Goal: Task Accomplishment & Management: Complete application form

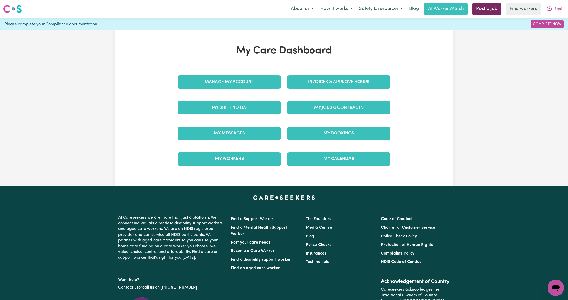
click at [496, 7] on link "Post a job" at bounding box center [486, 8] width 29 height 11
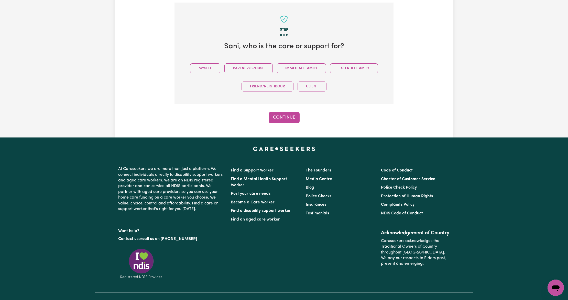
scroll to position [112, 0]
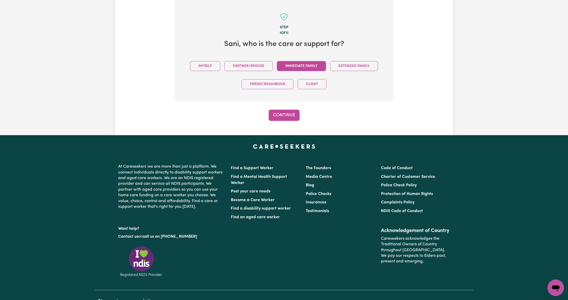
click at [285, 66] on button "Immediate Family" at bounding box center [301, 66] width 49 height 10
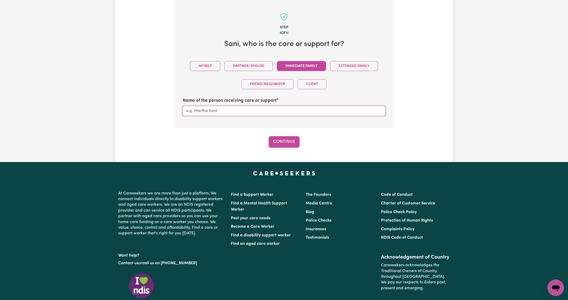
click at [214, 112] on input "Name of the person receiving care or support" at bounding box center [284, 111] width 203 height 10
type input "Mother"
click at [293, 143] on button "Continue" at bounding box center [284, 141] width 31 height 11
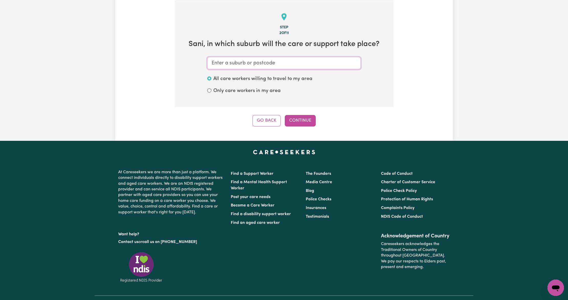
click at [255, 60] on input "text" at bounding box center [283, 63] width 153 height 12
click at [235, 63] on input "text" at bounding box center [283, 63] width 153 height 12
type input "ea"
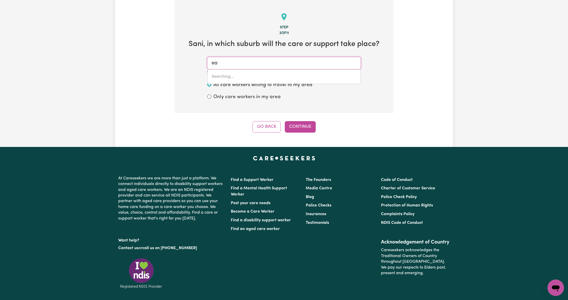
type input "eaGLE BAY, Western Australia, 6281"
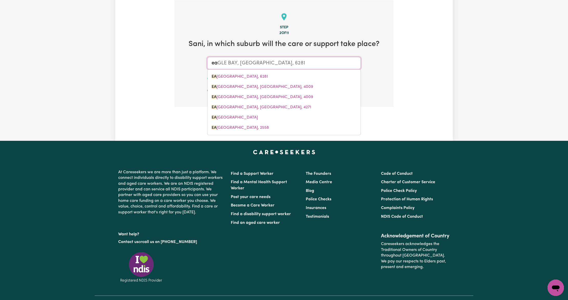
type input "eas"
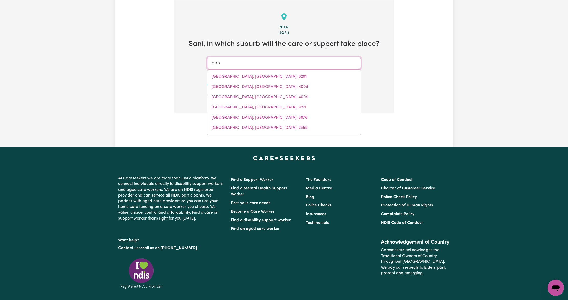
type input "east"
type input "east ALBURY, New South Wales, 2640"
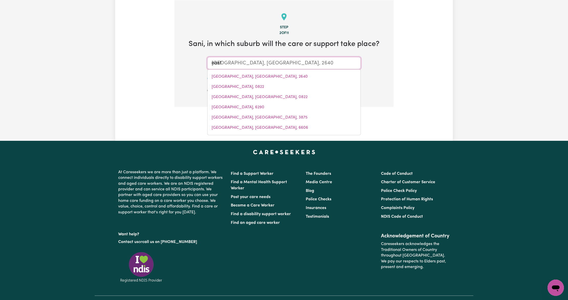
type input "east k"
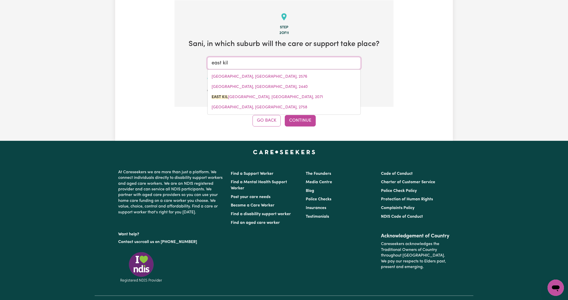
type input "east kill"
type input "east killARA, New South Wales, 2071"
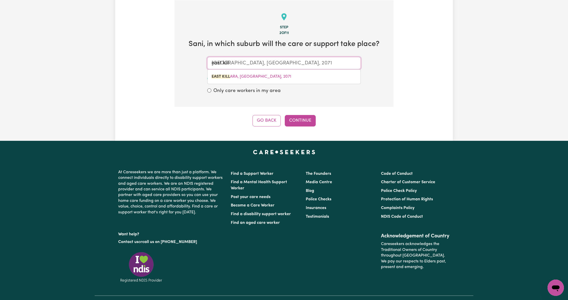
drag, startPoint x: 249, startPoint y: 75, endPoint x: 257, endPoint y: 80, distance: 9.7
click at [250, 75] on span "EAST KILL ARA, New South Wales, 2071" at bounding box center [252, 77] width 80 height 4
type input "EAST KILLARA, New South Wales, 2071"
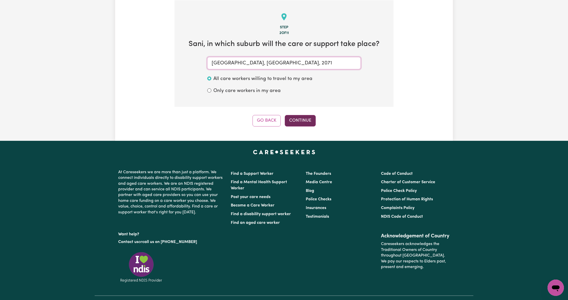
type input "EAST KILLARA, New South Wales, 2071"
click at [297, 122] on button "Continue" at bounding box center [300, 120] width 31 height 11
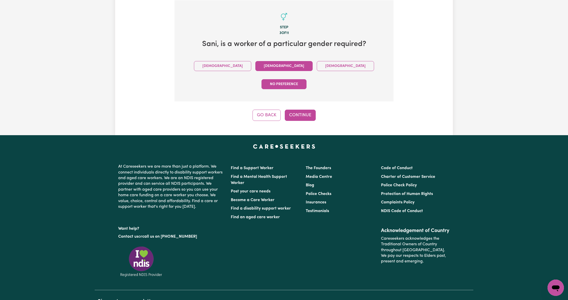
click at [255, 65] on button "Female" at bounding box center [283, 66] width 57 height 10
drag, startPoint x: 316, startPoint y: 98, endPoint x: 309, endPoint y: 98, distance: 7.2
click at [315, 110] on div "Go Back Continue" at bounding box center [283, 115] width 219 height 11
click at [308, 110] on button "Continue" at bounding box center [300, 115] width 31 height 11
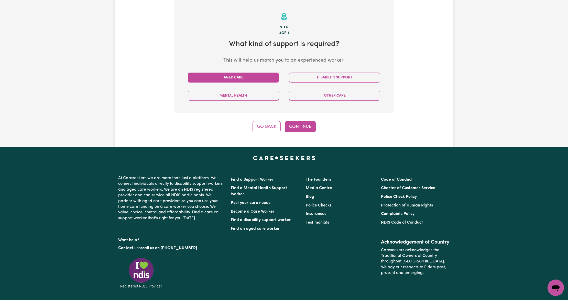
click at [228, 75] on button "Aged Care" at bounding box center [233, 78] width 91 height 10
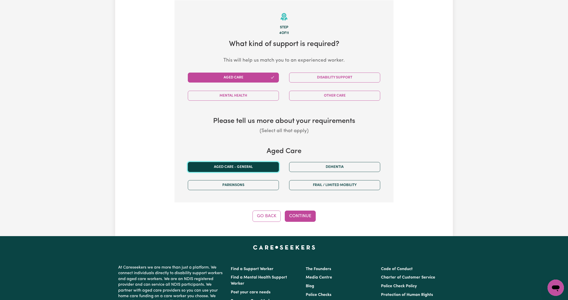
click at [247, 165] on button "Aged care - General" at bounding box center [233, 167] width 91 height 10
click at [305, 215] on button "Continue" at bounding box center [300, 216] width 31 height 11
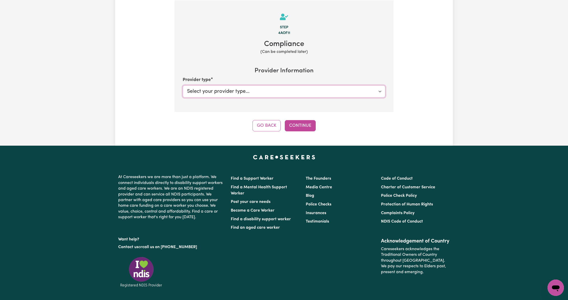
click at [251, 91] on select "Select your provider type... Privately Aged Care / Home Care Package" at bounding box center [284, 91] width 203 height 12
select select "PRIVATELY"
click at [183, 85] on select "Select your provider type... Privately Aged Care / Home Care Package" at bounding box center [284, 91] width 203 height 12
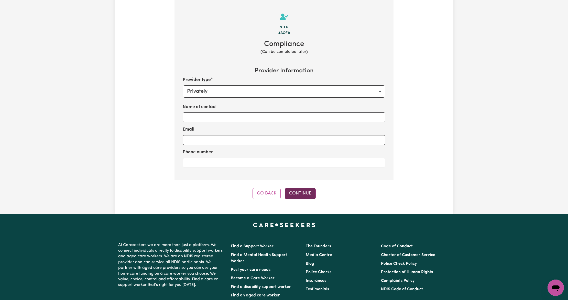
click at [298, 193] on button "Continue" at bounding box center [300, 193] width 31 height 11
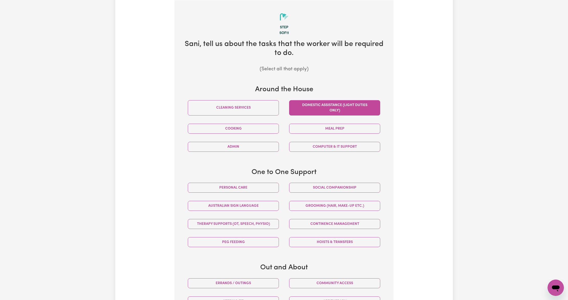
click at [323, 106] on button "Domestic assistance (light duties only)" at bounding box center [334, 107] width 91 height 15
click at [270, 105] on button "Cleaning services" at bounding box center [233, 107] width 91 height 15
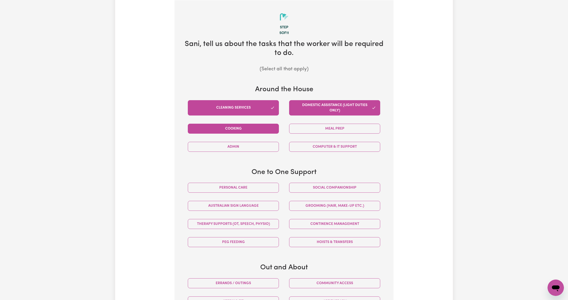
click at [259, 130] on button "Cooking" at bounding box center [233, 129] width 91 height 10
click at [343, 130] on button "Meal prep" at bounding box center [334, 129] width 91 height 10
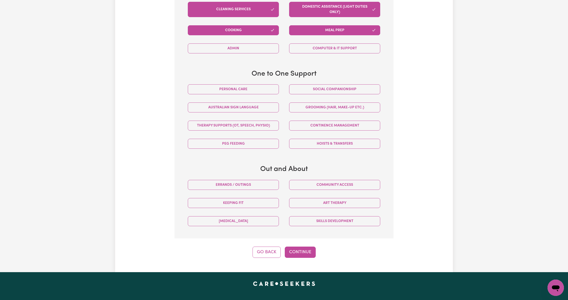
scroll to position [214, 0]
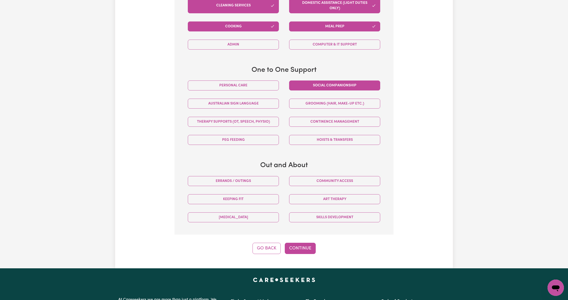
click at [321, 84] on button "Social companionship" at bounding box center [334, 86] width 91 height 10
click at [271, 183] on button "Errands / Outings" at bounding box center [233, 181] width 91 height 10
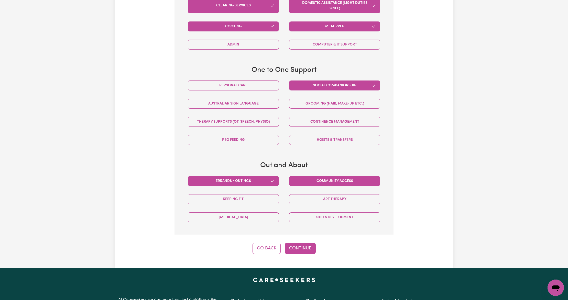
click at [344, 181] on button "Community access" at bounding box center [334, 181] width 91 height 10
click at [297, 245] on button "Continue" at bounding box center [300, 248] width 31 height 11
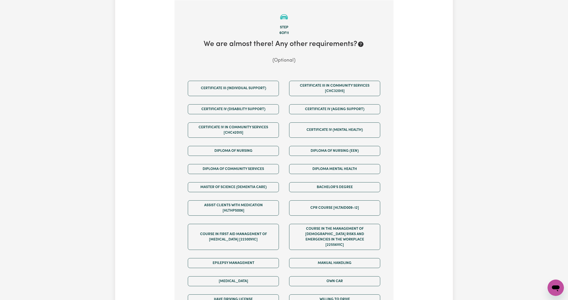
scroll to position [248, 0]
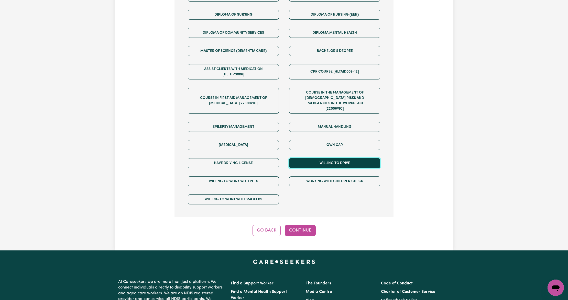
click at [309, 161] on button "Willing to drive" at bounding box center [334, 163] width 91 height 10
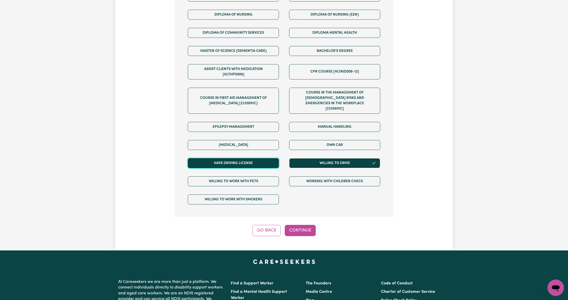
click at [260, 159] on button "Have driving license" at bounding box center [233, 163] width 91 height 10
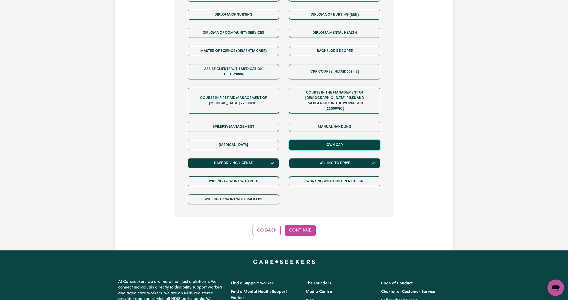
click at [312, 142] on button "Own Car" at bounding box center [334, 145] width 91 height 10
drag, startPoint x: 304, startPoint y: 213, endPoint x: 303, endPoint y: 224, distance: 11.6
click at [303, 224] on div "Step 6 of 11 We are almost there! Any other requirements? (Optional) Certificat…" at bounding box center [283, 50] width 219 height 372
click at [303, 225] on button "Continue" at bounding box center [300, 230] width 31 height 11
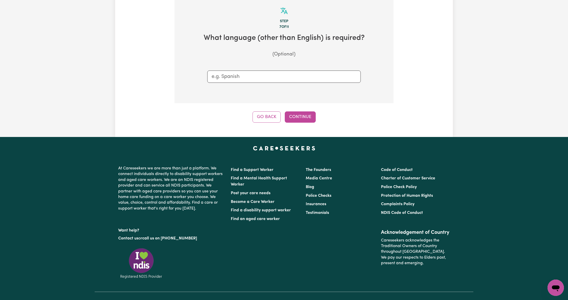
scroll to position [112, 0]
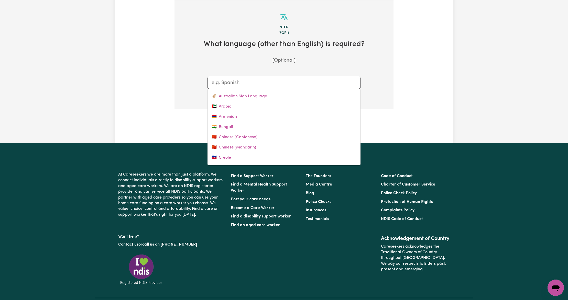
click at [281, 84] on input "text" at bounding box center [284, 83] width 145 height 8
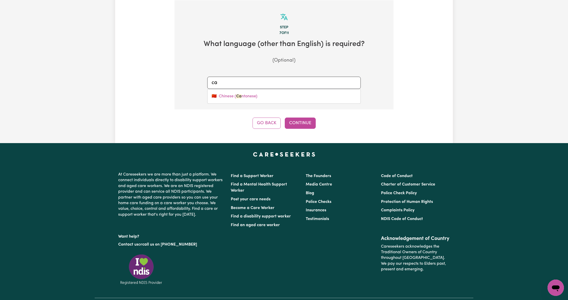
type input "can"
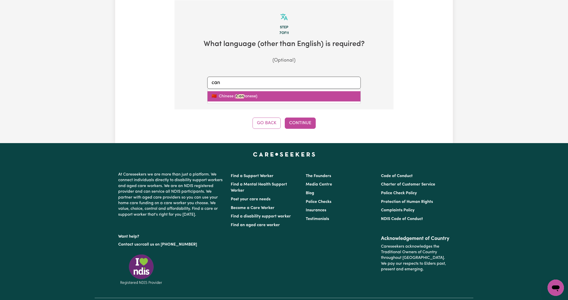
click at [268, 96] on link "🇨🇳 Chinese ( Can tonese)" at bounding box center [283, 96] width 153 height 10
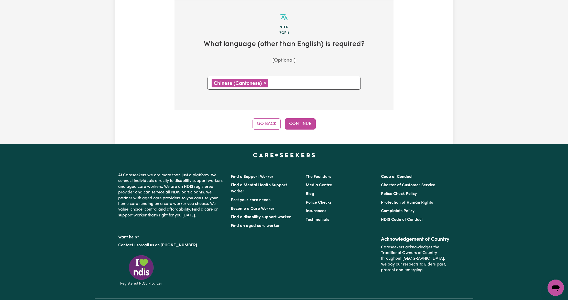
click at [297, 133] on div "Tell us your care and support requirements Welcome to Careseekers. We are excit…" at bounding box center [284, 25] width 338 height 238
click at [298, 122] on button "Continue" at bounding box center [300, 123] width 31 height 11
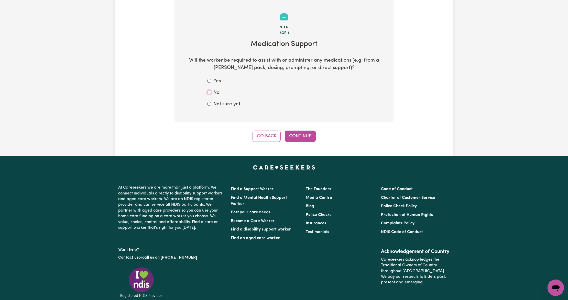
click at [209, 92] on input "No" at bounding box center [209, 92] width 4 height 4
radio input "true"
click at [301, 135] on button "Continue" at bounding box center [300, 136] width 31 height 11
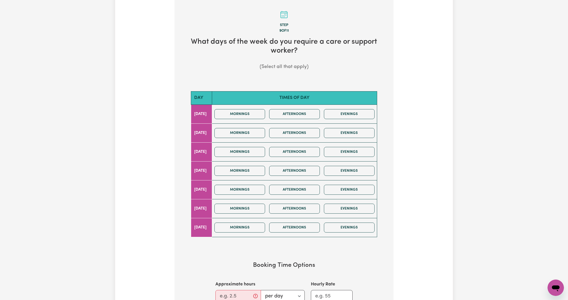
scroll to position [136, 0]
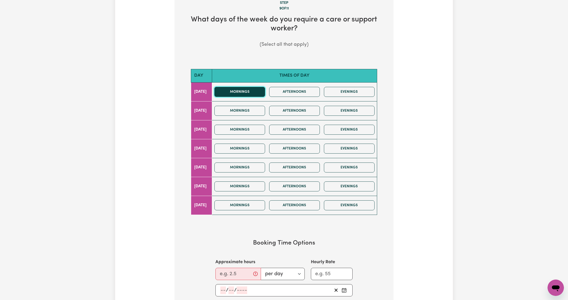
click at [265, 97] on button "Mornings" at bounding box center [239, 92] width 51 height 10
click at [289, 95] on button "Afternoons" at bounding box center [294, 92] width 51 height 10
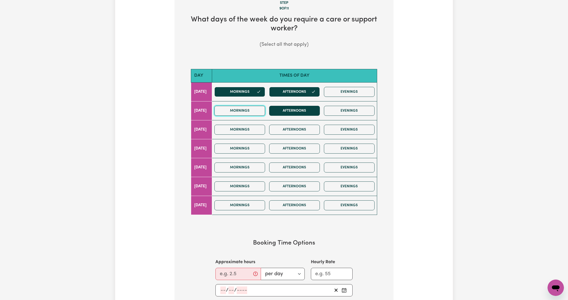
drag, startPoint x: 265, startPoint y: 111, endPoint x: 286, endPoint y: 115, distance: 20.9
click at [265, 112] on button "Mornings" at bounding box center [239, 111] width 51 height 10
click at [287, 115] on button "Afternoons" at bounding box center [294, 111] width 51 height 10
click at [265, 131] on button "Mornings" at bounding box center [239, 130] width 51 height 10
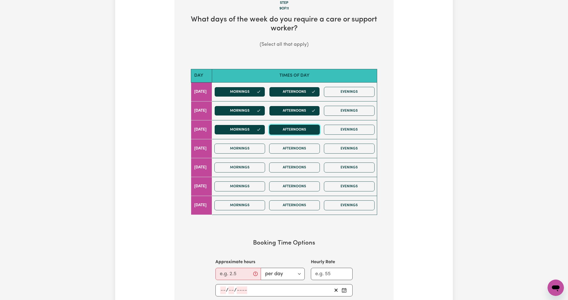
click at [304, 130] on button "Afternoons" at bounding box center [294, 130] width 51 height 10
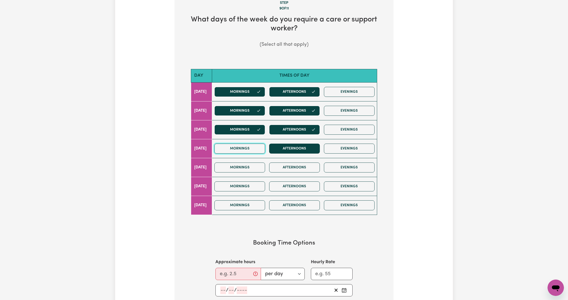
drag, startPoint x: 269, startPoint y: 148, endPoint x: 303, endPoint y: 151, distance: 34.2
click at [265, 148] on button "Mornings" at bounding box center [239, 149] width 51 height 10
click at [303, 151] on button "Afternoons" at bounding box center [294, 149] width 51 height 10
click at [256, 166] on button "Mornings" at bounding box center [239, 168] width 51 height 10
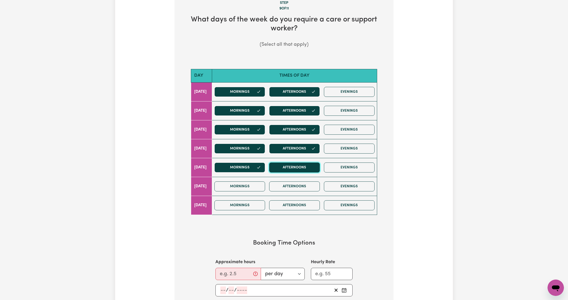
click at [297, 169] on button "Afternoons" at bounding box center [294, 168] width 51 height 10
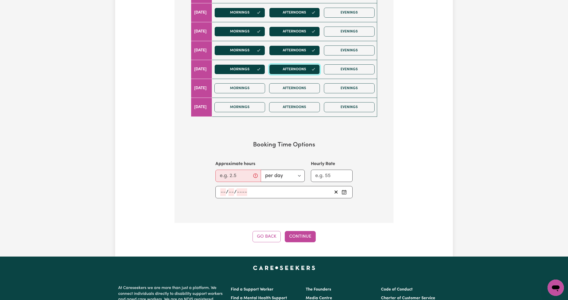
scroll to position [239, 0]
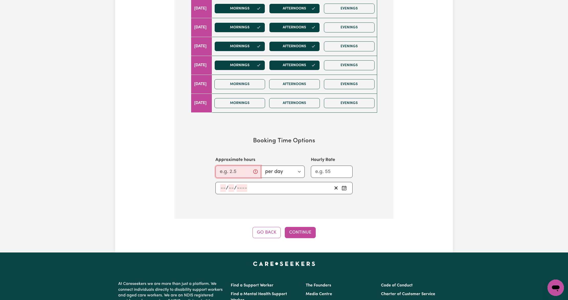
click at [238, 173] on input "Approximate hours" at bounding box center [238, 172] width 46 height 12
click at [232, 172] on input "Approximate hours" at bounding box center [238, 172] width 46 height 12
type input "4"
click at [271, 192] on div "/ /" at bounding box center [276, 188] width 112 height 8
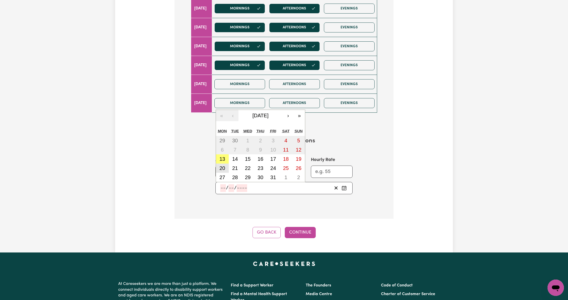
click at [223, 168] on abbr "20" at bounding box center [222, 168] width 6 height 6
type input "2025-10-20"
type input "20"
type input "10"
type input "2025"
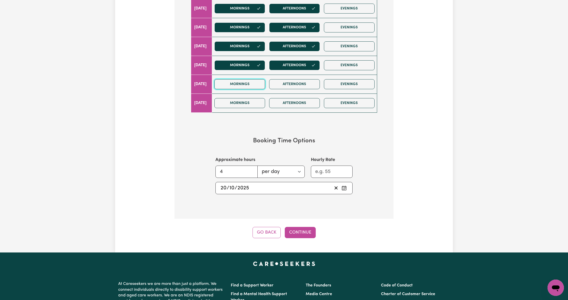
drag, startPoint x: 257, startPoint y: 87, endPoint x: 292, endPoint y: 91, distance: 34.8
click at [260, 88] on button "Mornings" at bounding box center [239, 84] width 51 height 10
click at [292, 91] on div "Mornings Afternoons Evenings" at bounding box center [294, 84] width 164 height 18
click at [298, 86] on button "Afternoons" at bounding box center [294, 84] width 51 height 10
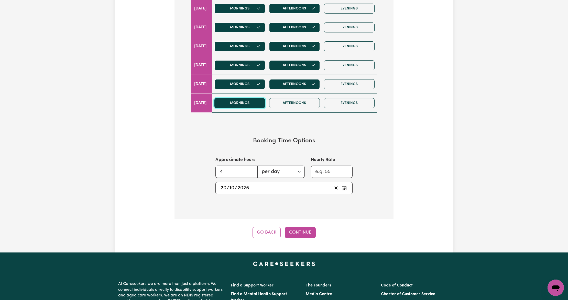
click at [261, 106] on button "Mornings" at bounding box center [239, 103] width 51 height 10
click at [295, 101] on button "Afternoons" at bounding box center [294, 103] width 51 height 10
click at [298, 238] on button "Continue" at bounding box center [300, 232] width 31 height 11
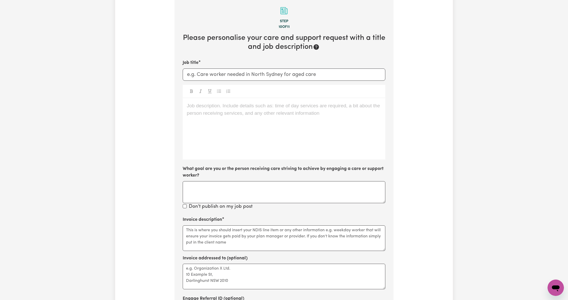
scroll to position [112, 0]
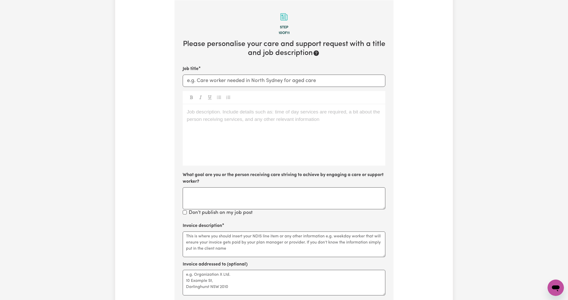
click at [209, 115] on p "Job description. Include details such as: time of day services are required, a …" at bounding box center [284, 111] width 194 height 7
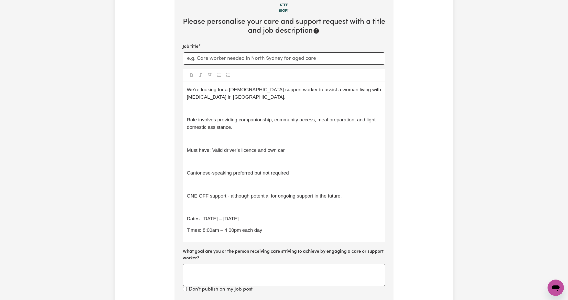
scroll to position [146, 0]
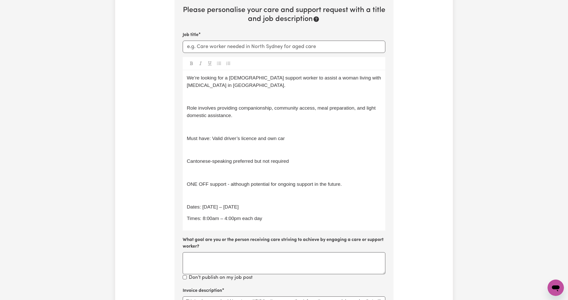
drag, startPoint x: 249, startPoint y: 206, endPoint x: 202, endPoint y: 208, distance: 47.1
click at [202, 208] on p "Dates: 13th – 16th October" at bounding box center [284, 207] width 194 height 7
click at [219, 44] on input "Job title" at bounding box center [284, 47] width 203 height 12
click at [203, 87] on span "We’re looking for a female support worker to assist a woman living with dementi…" at bounding box center [285, 81] width 196 height 13
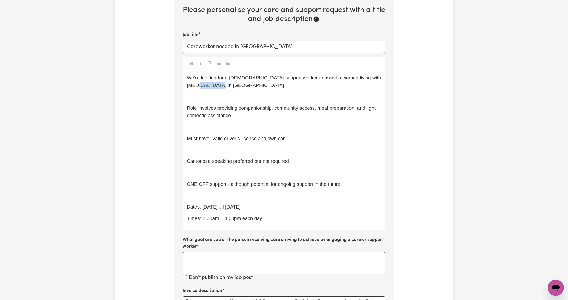
copy span "Killara"
click at [262, 46] on input "Careworker needed in East Killara" at bounding box center [284, 47] width 203 height 12
paste input "text"
click at [283, 46] on input "Careworker needed in East Killara" at bounding box center [284, 47] width 203 height 12
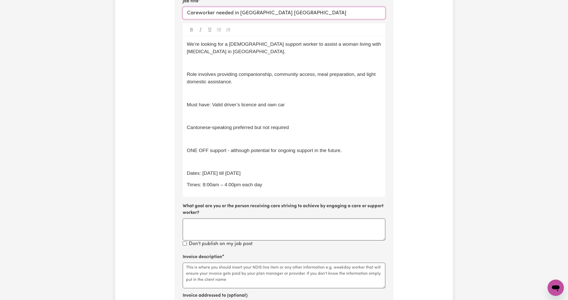
scroll to position [282, 0]
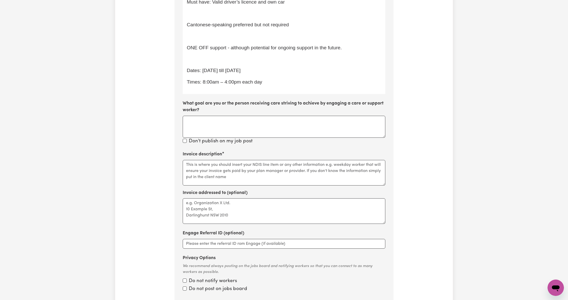
type input "Careworker needed in East Killara NSW"
click at [219, 168] on textarea "Invoice description" at bounding box center [284, 173] width 203 height 26
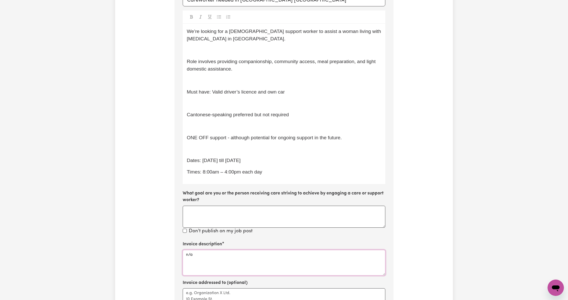
scroll to position [180, 0]
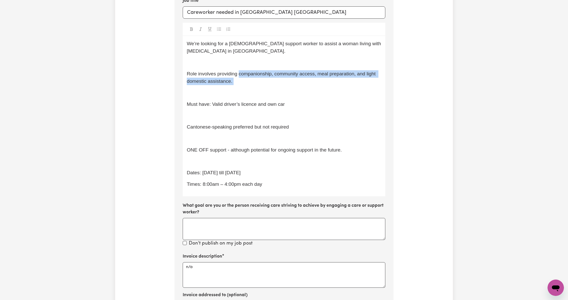
drag, startPoint x: 238, startPoint y: 75, endPoint x: 255, endPoint y: 89, distance: 22.1
click at [255, 89] on div "We’re looking for a female support worker to assist a woman living with dementi…" at bounding box center [284, 116] width 203 height 160
copy div "companionship, community access, meal preparation, and light domestic assistanc…"
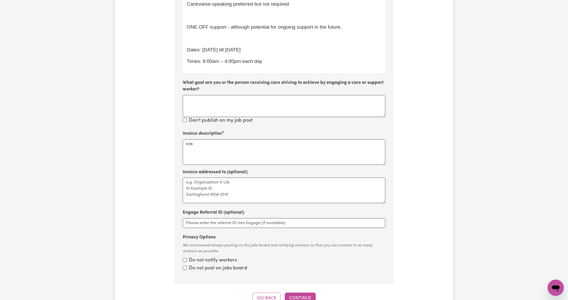
scroll to position [316, 0]
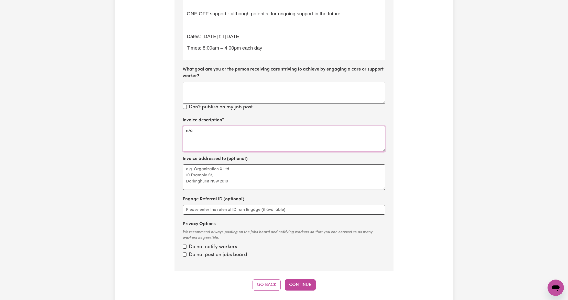
drag, startPoint x: 216, startPoint y: 137, endPoint x: 160, endPoint y: 129, distance: 56.2
click at [160, 129] on div "Tell us your care and support requirements Welcome to Careseekers. We are excit…" at bounding box center [284, 3] width 338 height 575
paste textarea "companionship, community access, meal preparation, and light domestic assistanc…"
click at [186, 131] on textarea "companionship, community access, meal preparation, and light domestic assistanc…" at bounding box center [284, 139] width 203 height 26
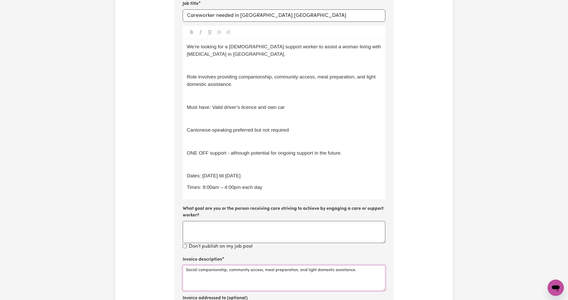
scroll to position [180, 0]
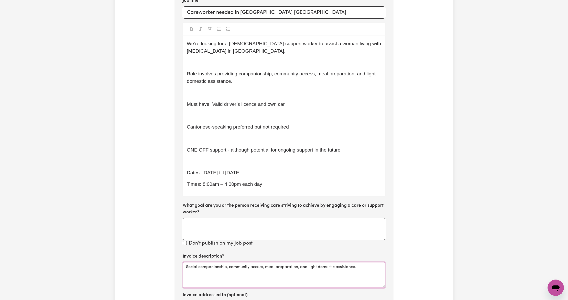
type textarea "Social companionship, community access, meal preparation, and light domestic as…"
click at [212, 62] on p "﻿" at bounding box center [284, 62] width 194 height 7
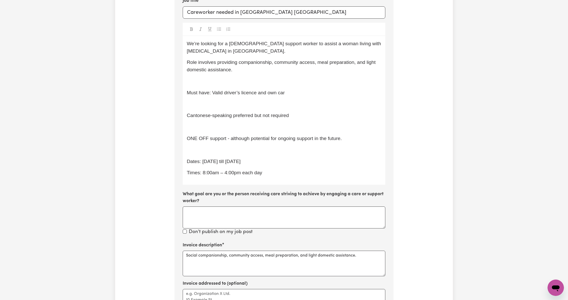
click at [205, 79] on p "﻿" at bounding box center [284, 81] width 194 height 7
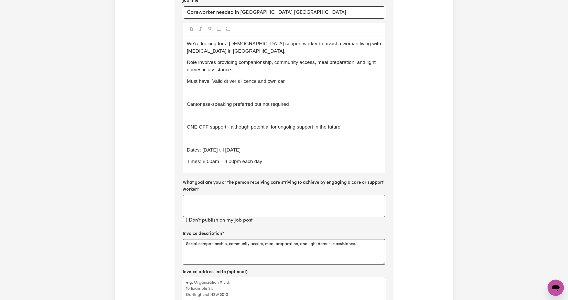
click at [210, 94] on p "﻿" at bounding box center [284, 92] width 194 height 7
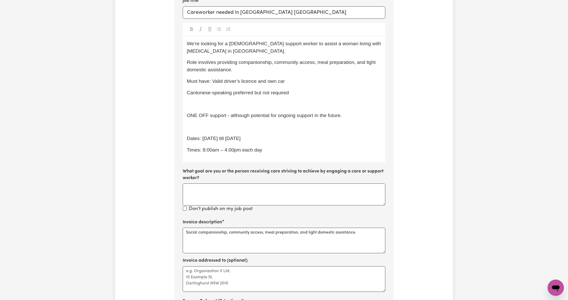
click at [214, 102] on p "﻿" at bounding box center [284, 104] width 194 height 7
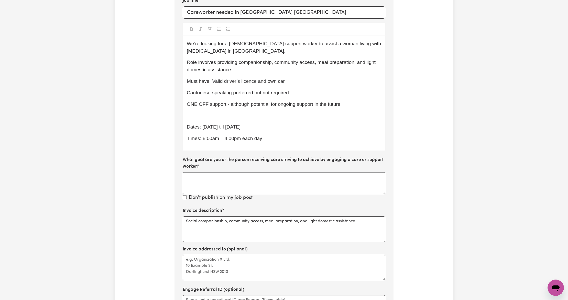
click at [213, 111] on div "We’re looking for a female support worker to assist a woman living with dementi…" at bounding box center [284, 93] width 203 height 115
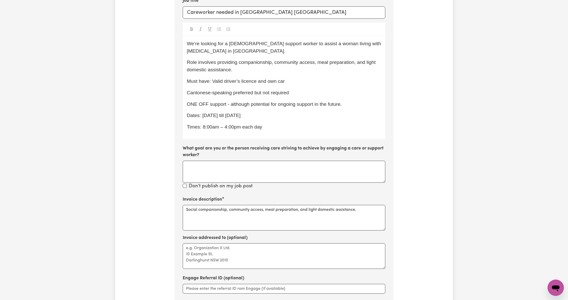
click at [275, 128] on p "Times: 8:00am – 4:00pm each day" at bounding box center [284, 127] width 194 height 7
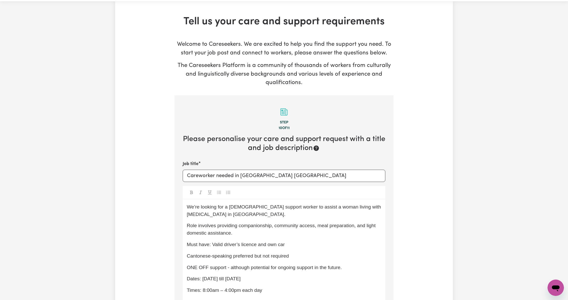
scroll to position [9, 0]
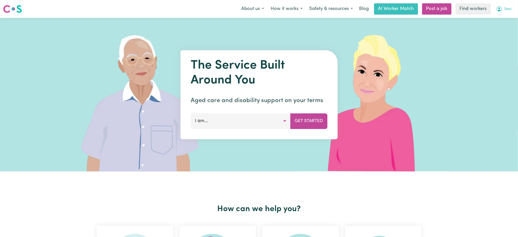
click at [500, 11] on icon "My Account" at bounding box center [499, 8] width 5 height 5
click at [498, 29] on link "Logout" at bounding box center [495, 30] width 40 height 10
click at [508, 10] on link "Login" at bounding box center [507, 8] width 18 height 11
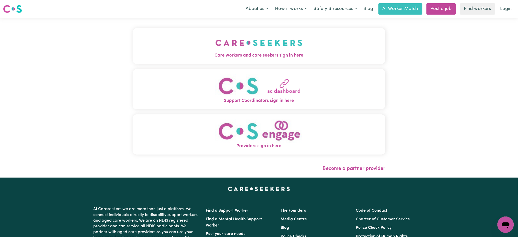
click at [170, 26] on div "Care workers and care seekers sign in here Support Coordinators sign in here Pr…" at bounding box center [259, 98] width 259 height 160
click at [177, 39] on button "Care workers and care seekers sign in here" at bounding box center [259, 46] width 253 height 36
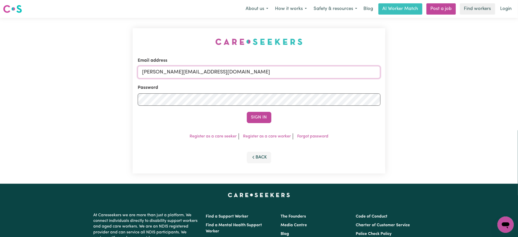
click at [164, 69] on input "[PERSON_NAME][EMAIL_ADDRESS][DOMAIN_NAME]" at bounding box center [259, 72] width 243 height 12
drag, startPoint x: 169, startPoint y: 73, endPoint x: 340, endPoint y: 79, distance: 171.7
click at [340, 79] on form "Email address [EMAIL_ADDRESS][PERSON_NAME][DOMAIN_NAME] Password Sign In" at bounding box center [259, 90] width 243 height 66
type input "[EMAIL_ADDRESS][PERSON_NAME][DOMAIN_NAME]"
click at [257, 118] on button "Sign In" at bounding box center [259, 117] width 25 height 11
